Goal: Transaction & Acquisition: Download file/media

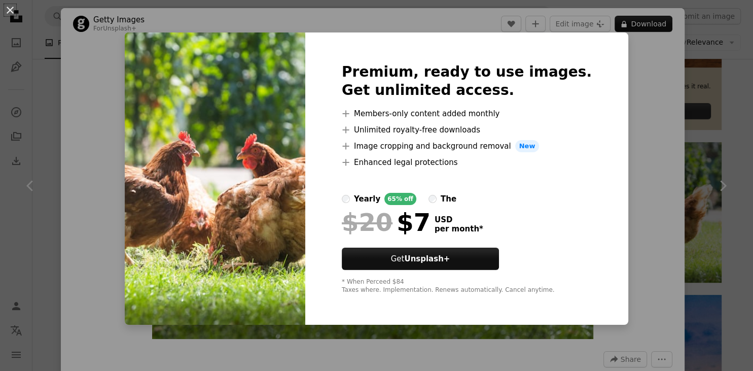
scroll to position [397, 0]
click at [627, 138] on div "An X shape Premium, ready to use images. Get unlimited access. A plus sign Memb…" at bounding box center [376, 185] width 753 height 371
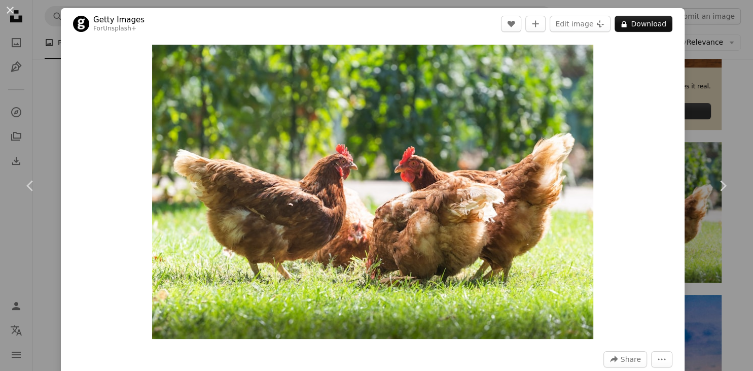
click at [697, 90] on div "An X shape Chevron left Chevron right Getty Images For Unsplash+ A heart A plus…" at bounding box center [376, 185] width 753 height 371
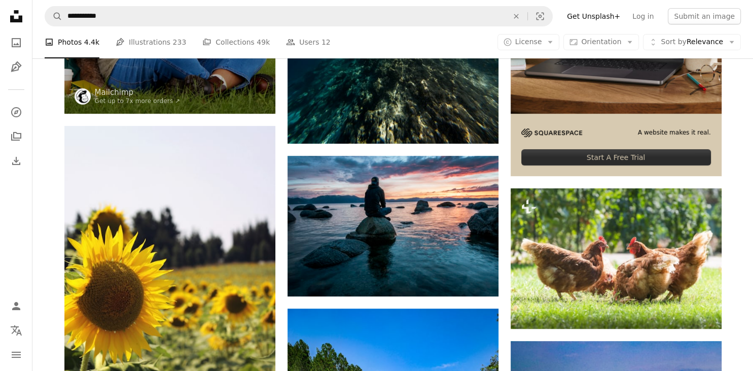
scroll to position [347, 0]
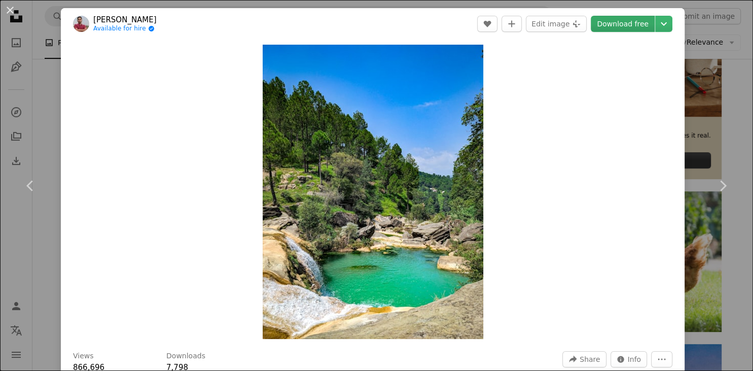
click at [636, 21] on link "Download free" at bounding box center [623, 24] width 64 height 16
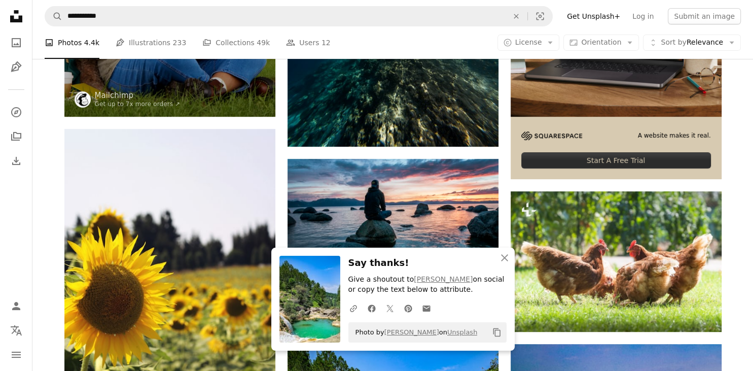
scroll to position [347, 0]
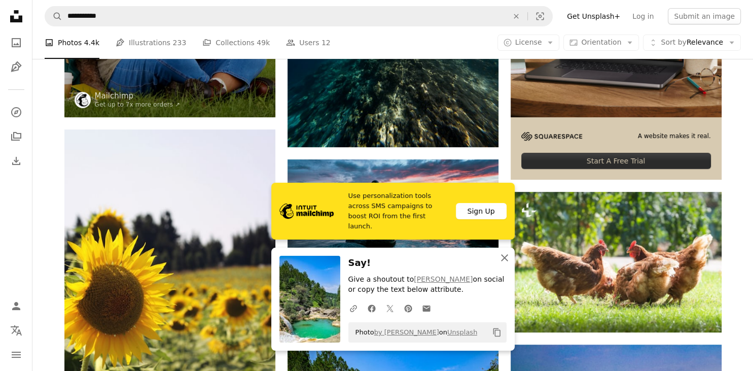
click at [506, 259] on icon "An X shape" at bounding box center [505, 258] width 12 height 12
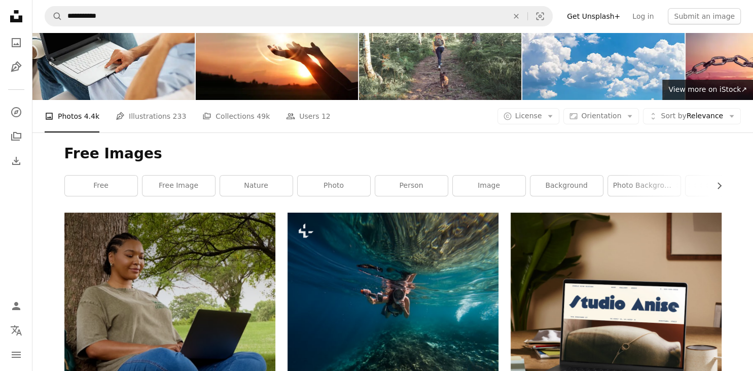
scroll to position [40, 0]
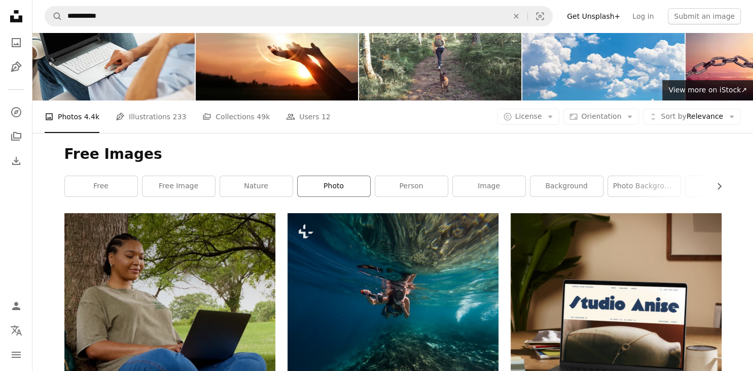
click at [325, 195] on link "Photo" at bounding box center [334, 186] width 73 height 20
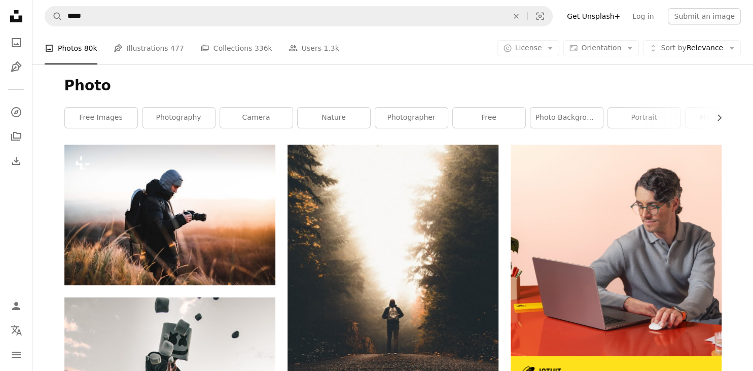
scroll to position [103, 0]
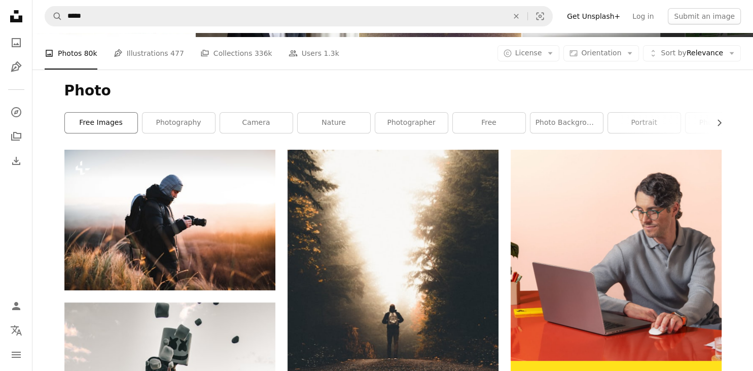
click at [115, 125] on link "Free Images" at bounding box center [101, 123] width 73 height 20
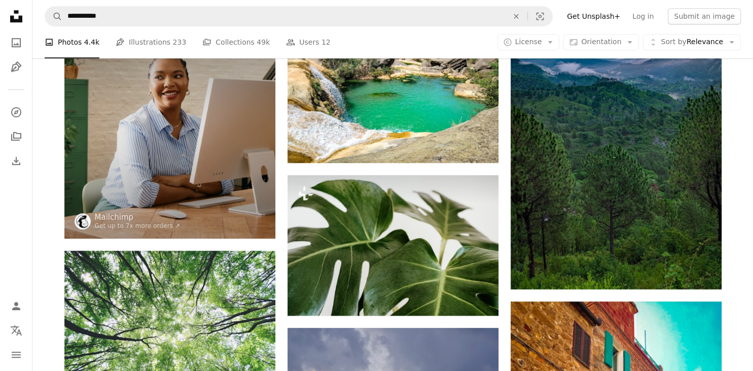
scroll to position [789, 0]
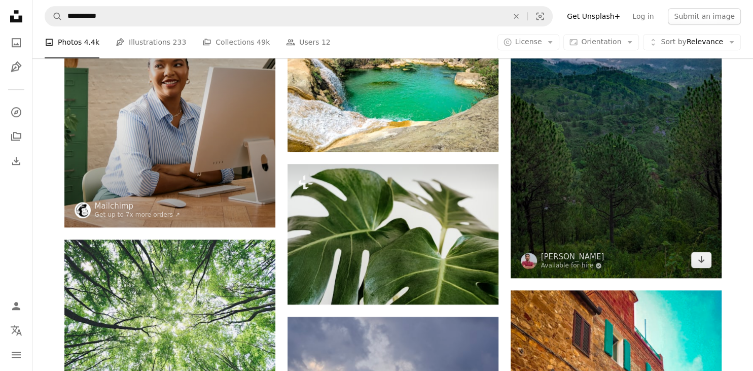
click at [615, 141] on img at bounding box center [616, 90] width 211 height 375
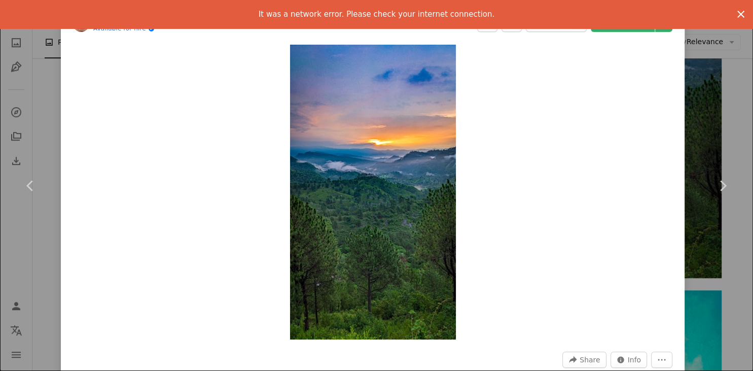
click at [740, 18] on icon "An X shape" at bounding box center [741, 14] width 12 height 12
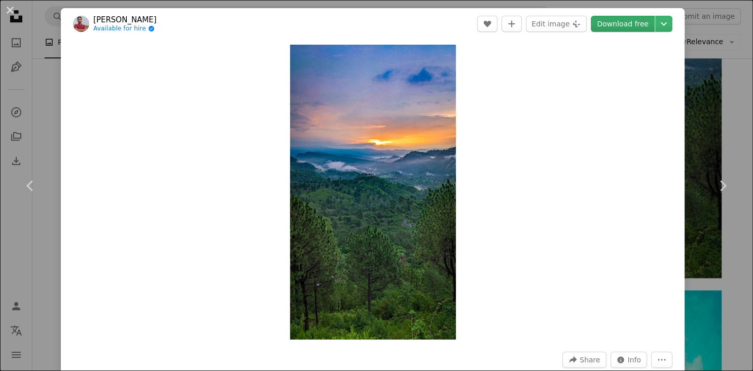
click at [643, 25] on link "Download free" at bounding box center [623, 24] width 64 height 16
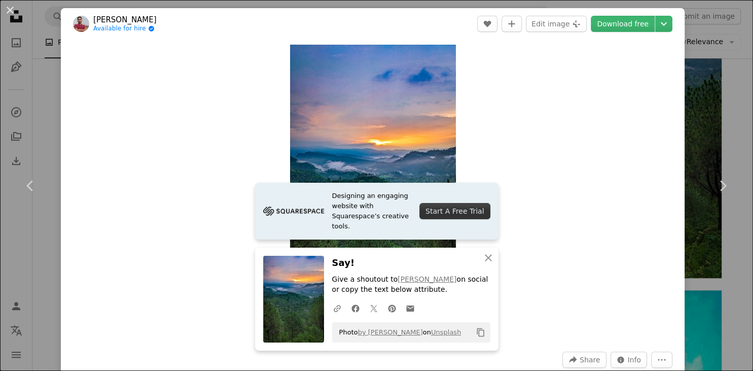
click at [606, 109] on div "Zoom in" at bounding box center [373, 192] width 624 height 305
click at [721, 59] on div "An X shape Chevron left Chevron right [PERSON_NAME] Available for hire A checkm…" at bounding box center [376, 185] width 753 height 371
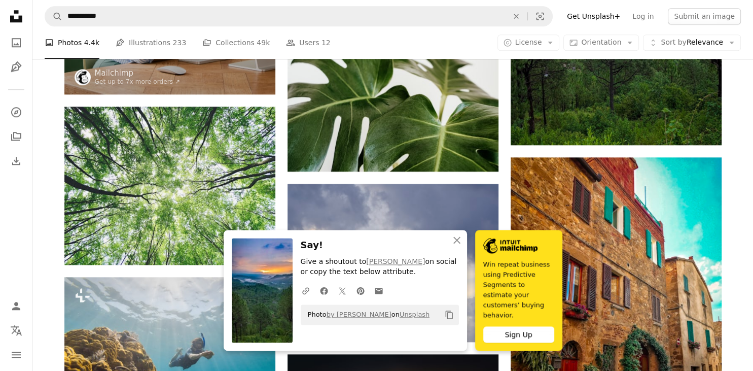
scroll to position [926, 0]
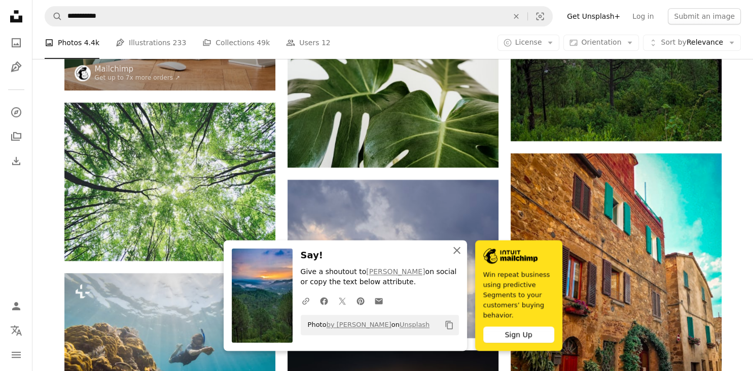
click at [457, 250] on icon "button" at bounding box center [456, 250] width 7 height 7
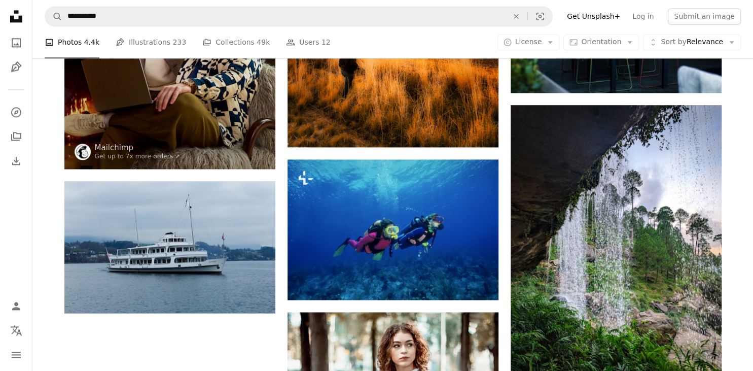
scroll to position [1418, 0]
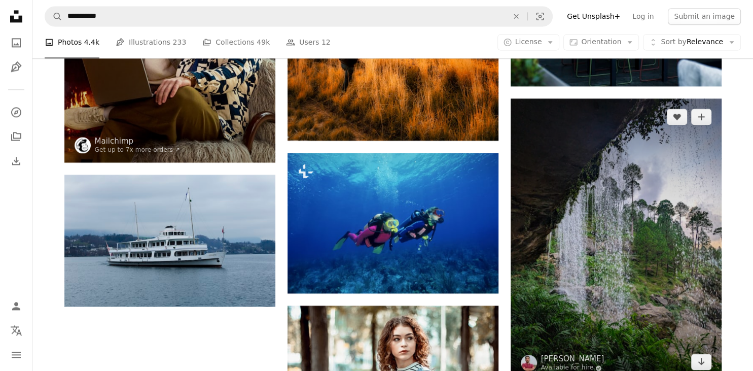
click at [572, 252] on img at bounding box center [616, 239] width 211 height 282
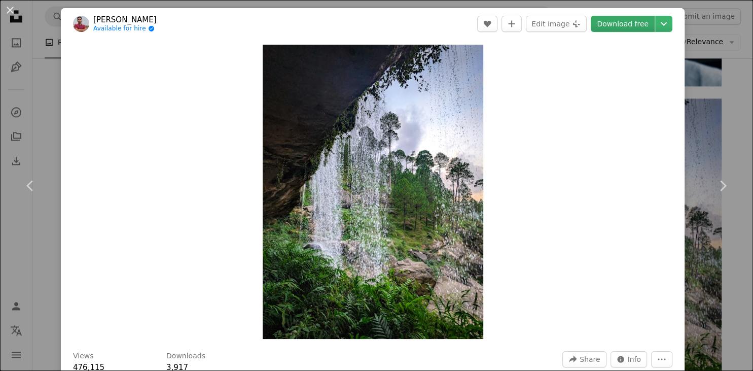
click at [646, 17] on link "Download free" at bounding box center [623, 24] width 64 height 16
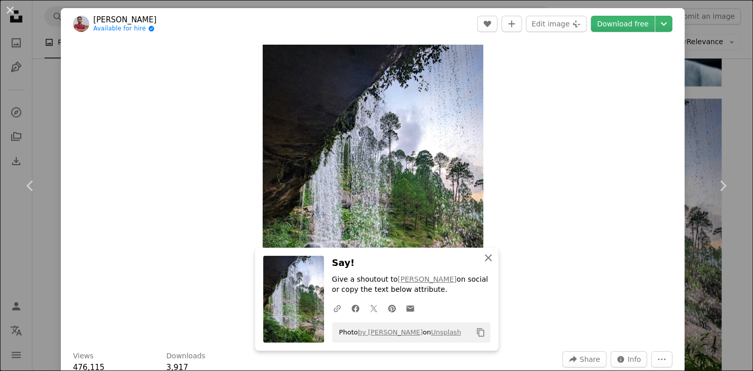
click at [490, 254] on icon "An X shape" at bounding box center [488, 258] width 12 height 12
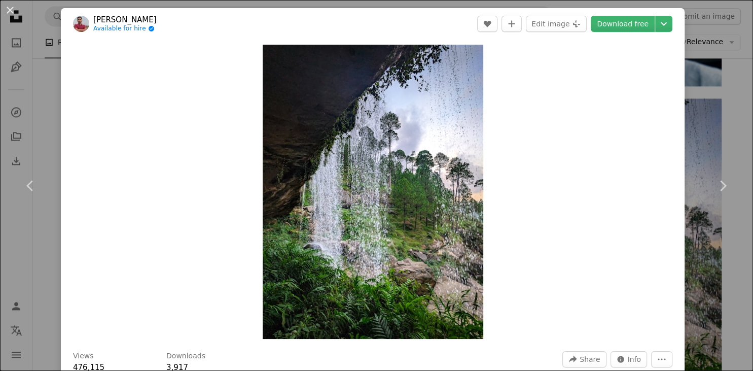
click at [696, 72] on div "An X shape Chevron left Chevron right [PERSON_NAME] Available for hire A checkm…" at bounding box center [376, 185] width 753 height 371
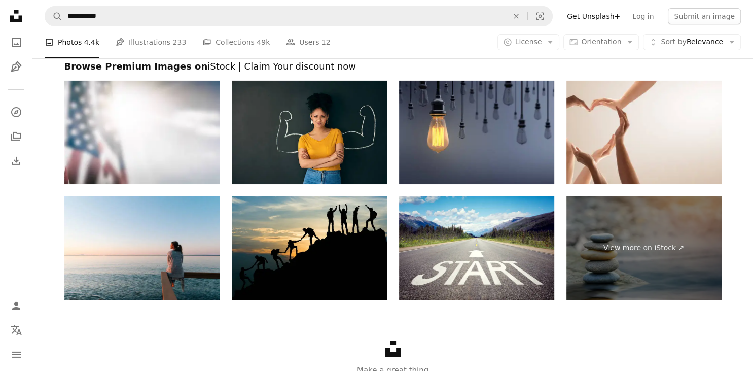
scroll to position [3420, 0]
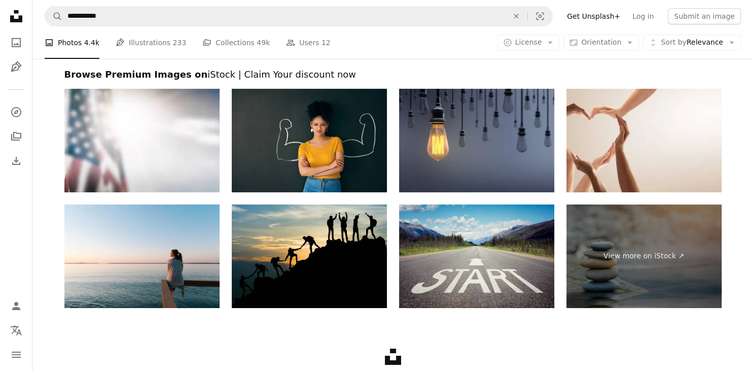
click at [470, 278] on img at bounding box center [476, 255] width 155 height 103
